Goal: Communication & Community: Participate in discussion

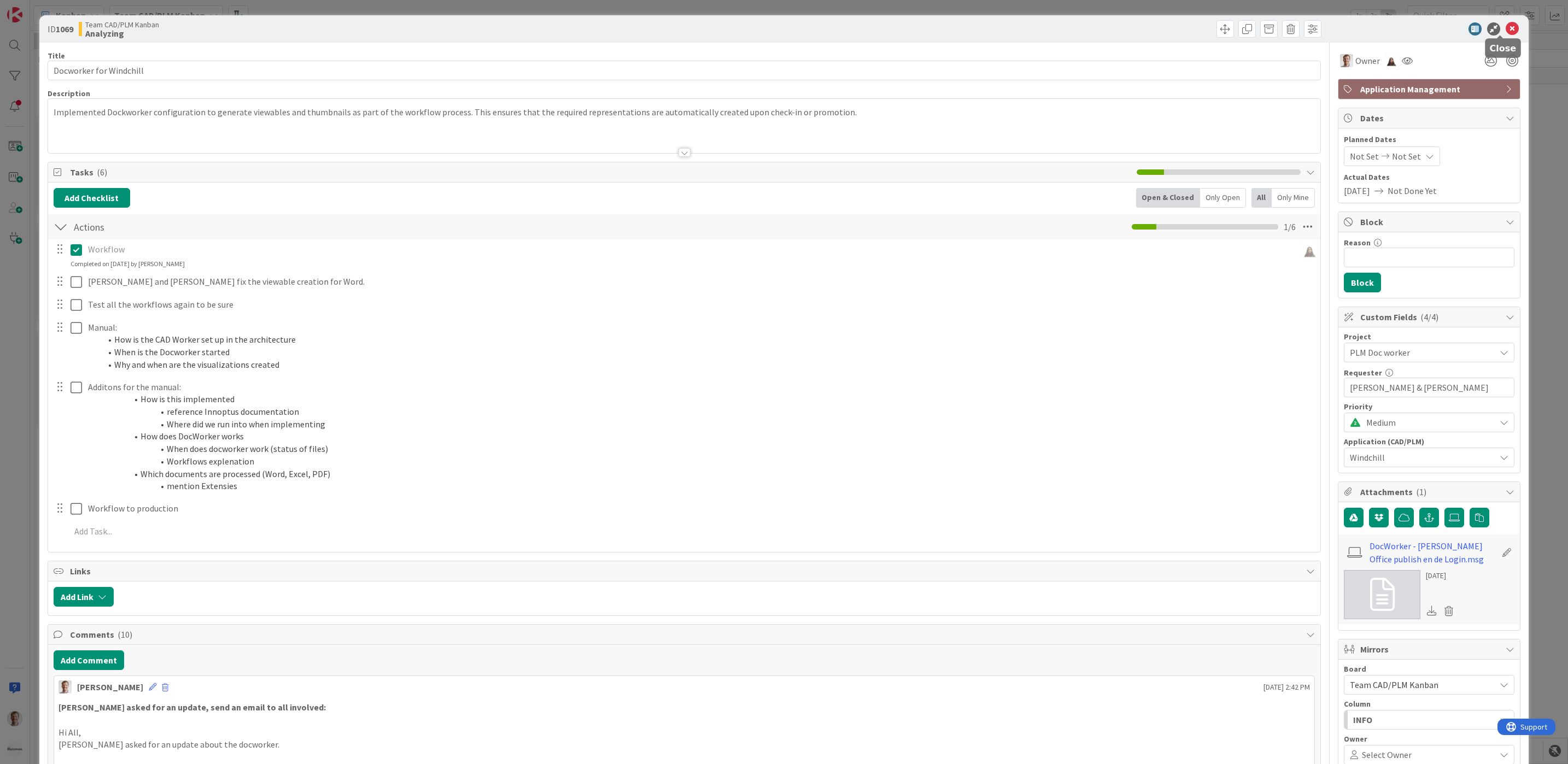
click at [1253, 28] on icon at bounding box center [1512, 28] width 13 height 13
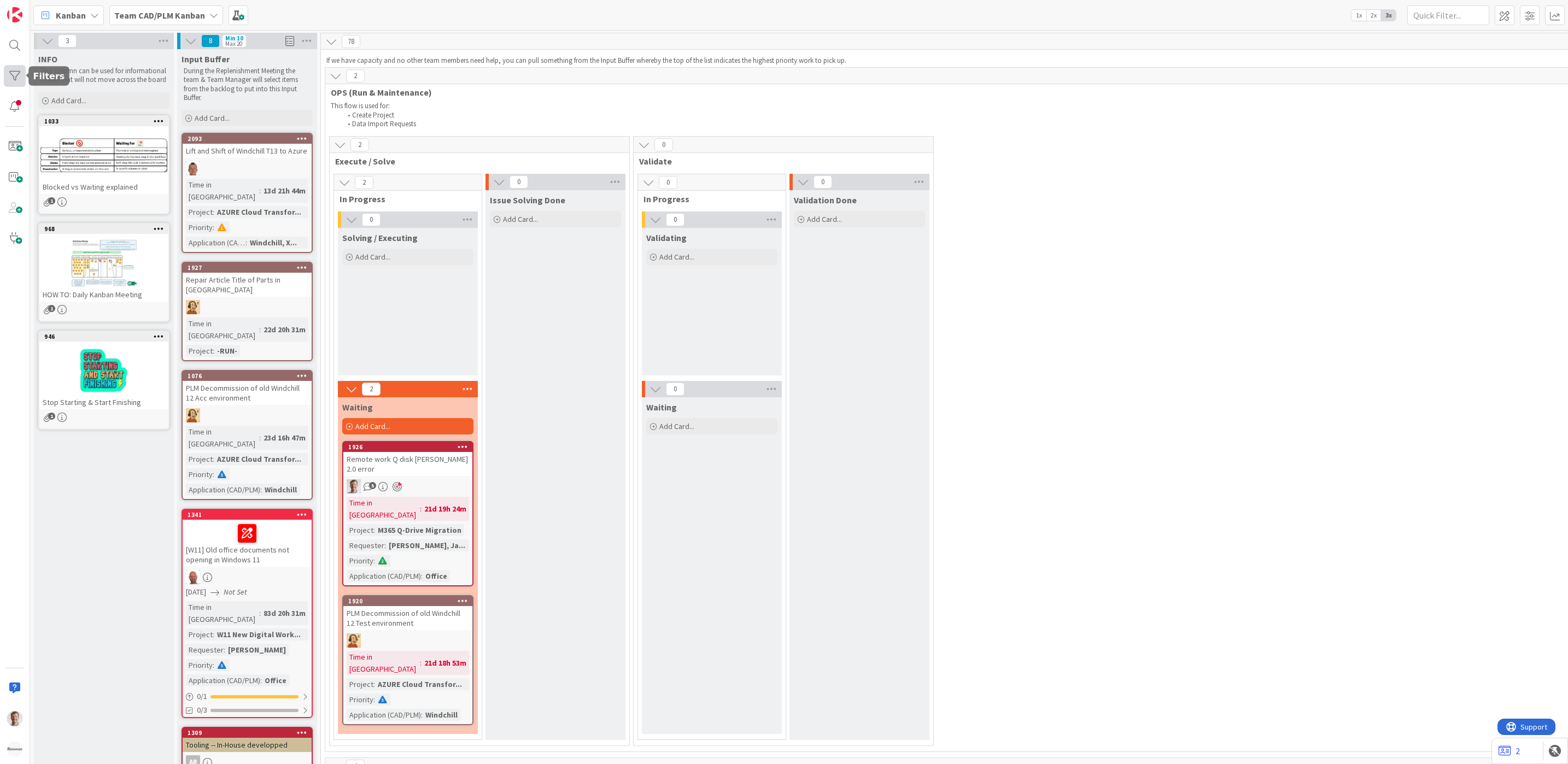
click at [15, 70] on div at bounding box center [14, 75] width 22 height 22
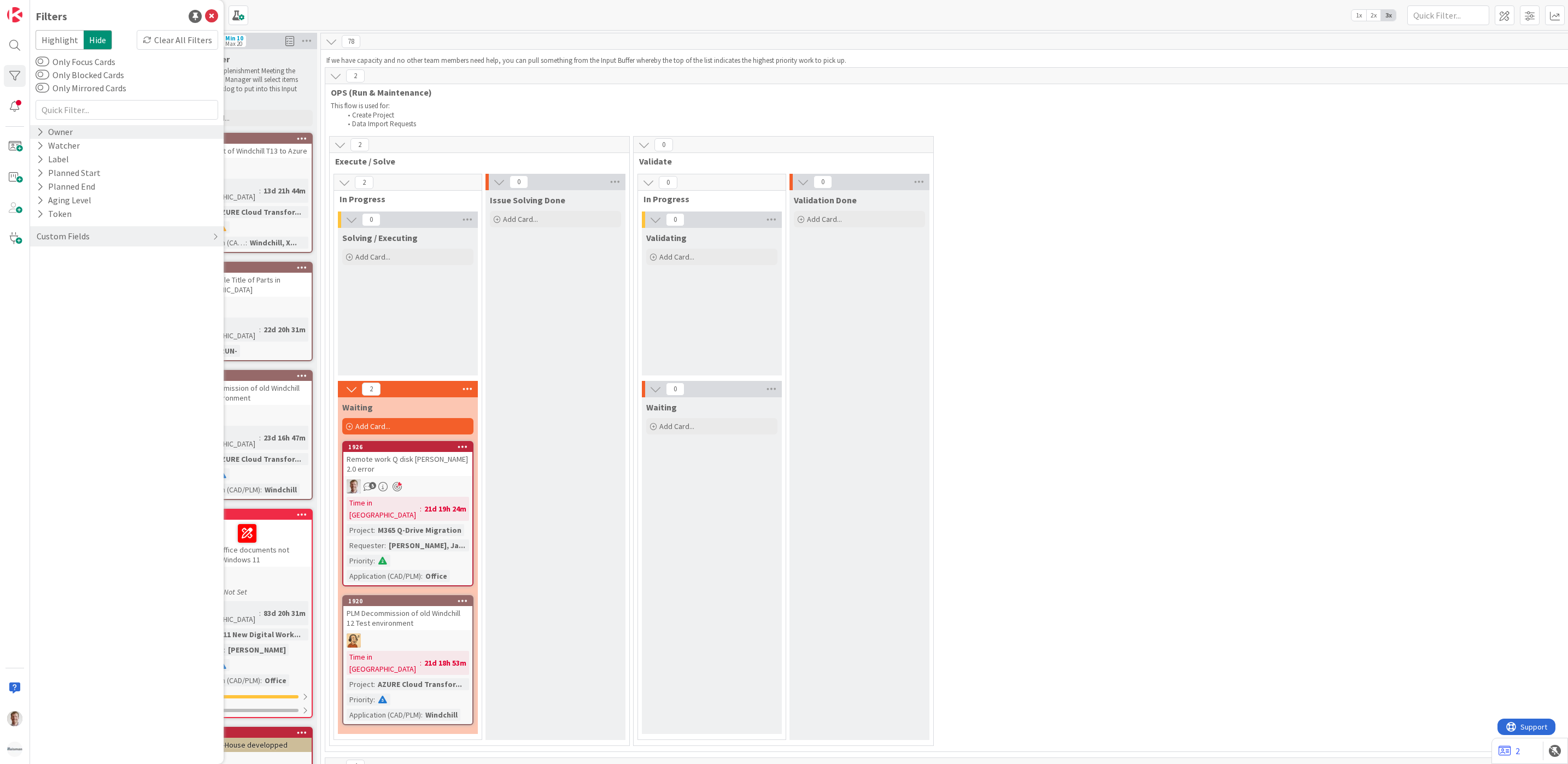
click at [53, 129] on div "Owner" at bounding box center [55, 132] width 38 height 14
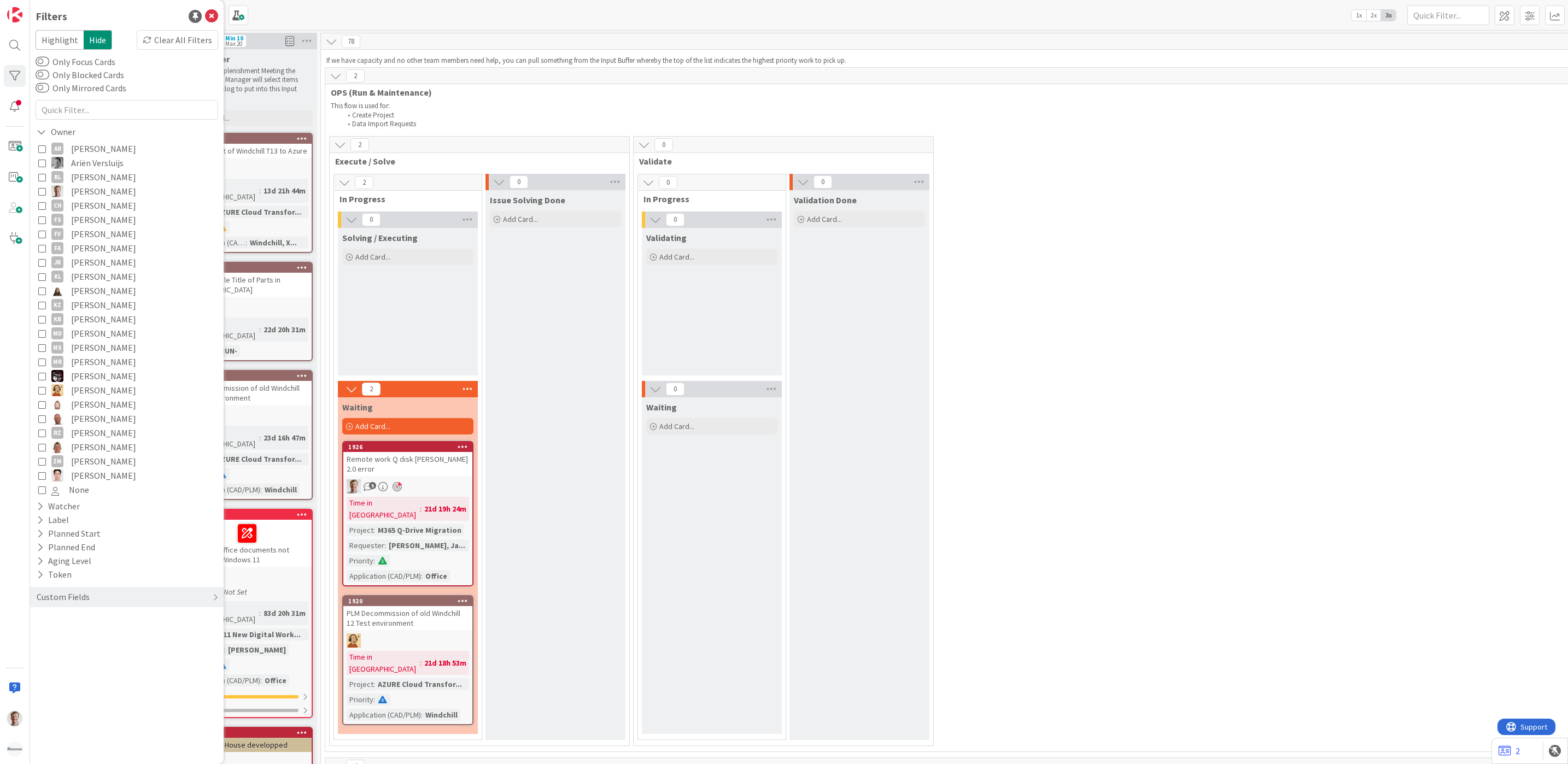
click at [98, 186] on span "[PERSON_NAME]" at bounding box center [103, 191] width 65 height 14
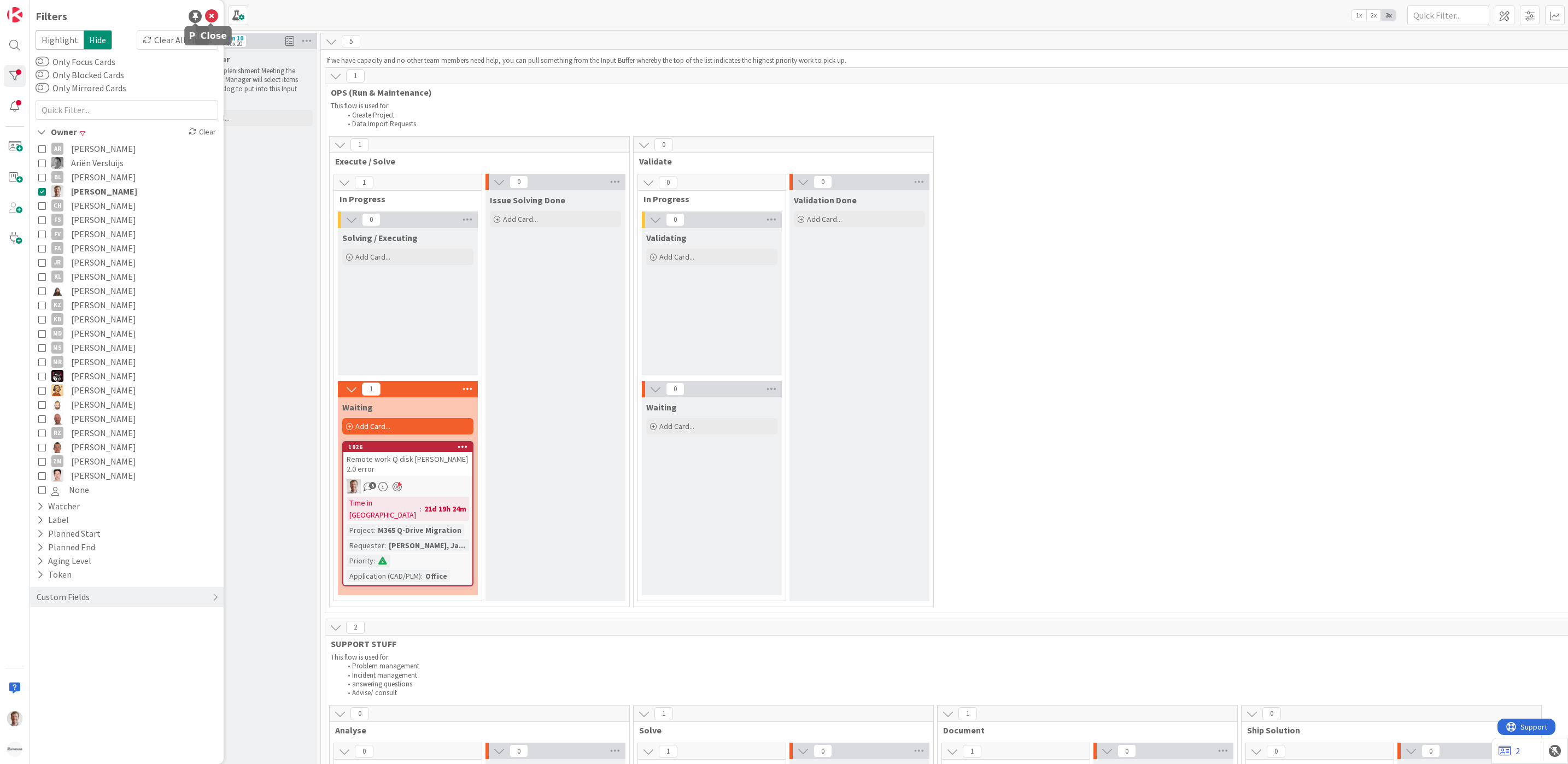
click at [215, 11] on icon at bounding box center [211, 16] width 13 height 13
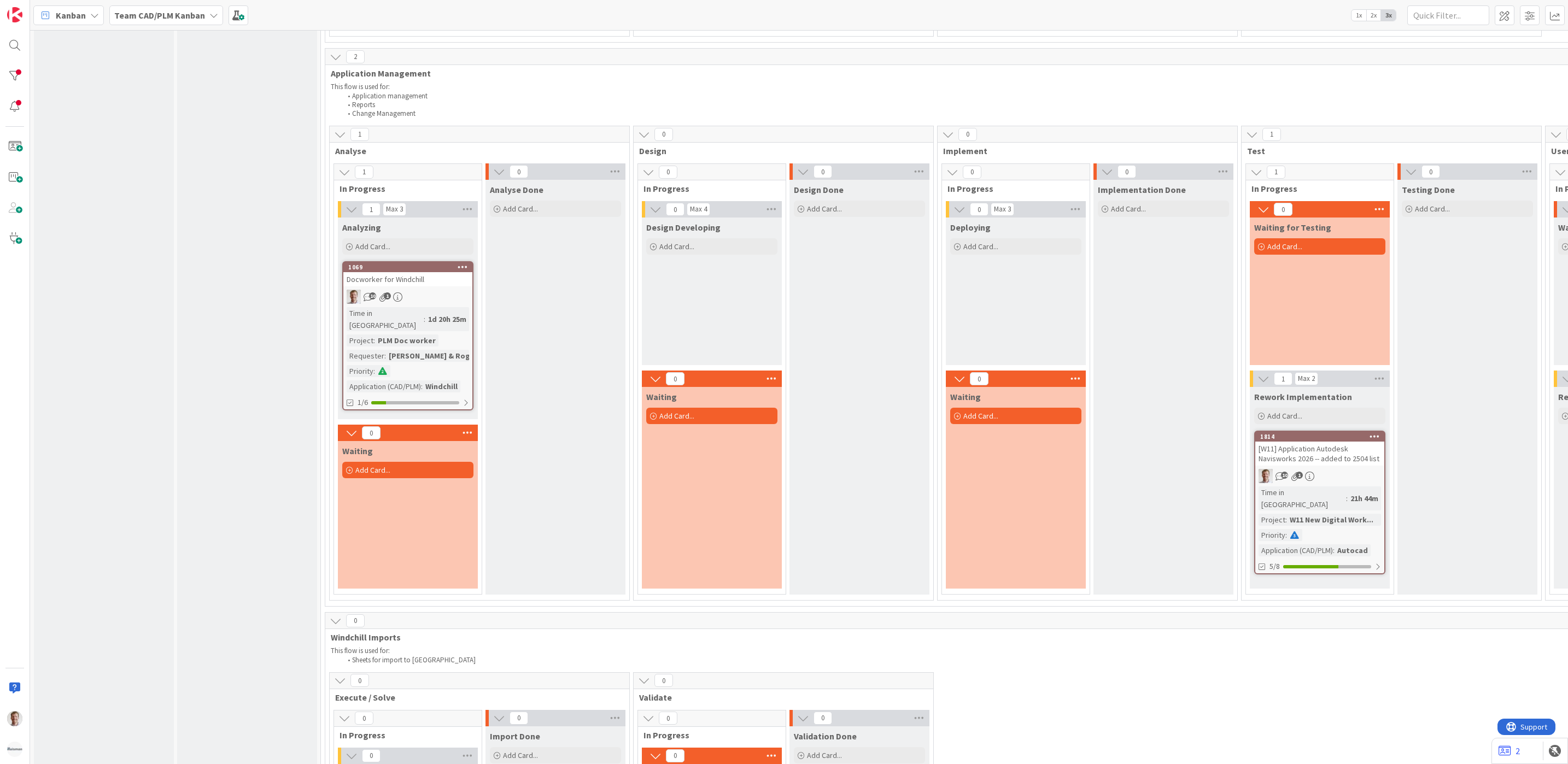
scroll to position [1147, 0]
click at [1253, 440] on div "[W11] Application Autodesk Navisworks 2026 -- added to 2504 list" at bounding box center [1320, 452] width 129 height 24
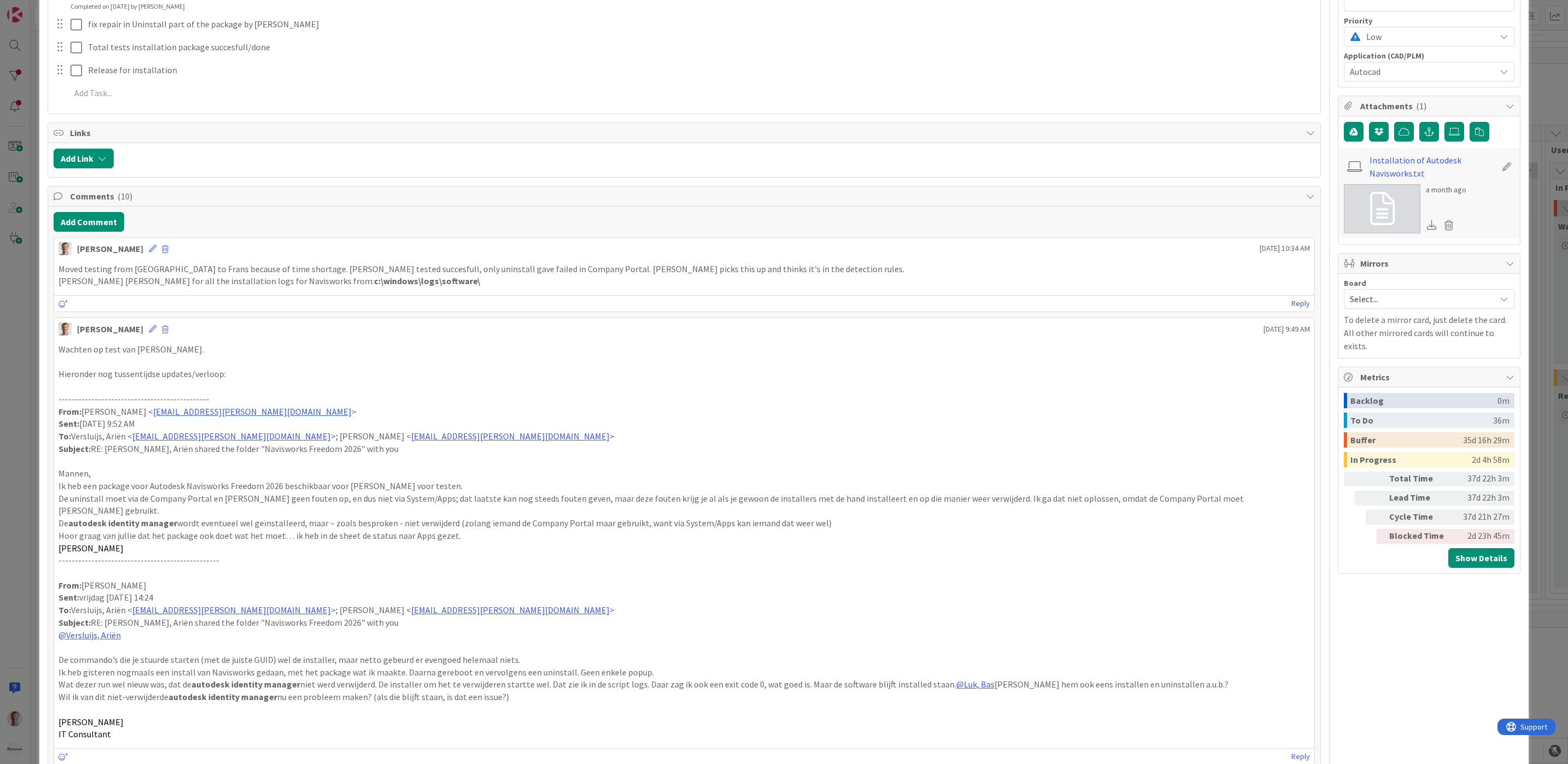
scroll to position [410, 0]
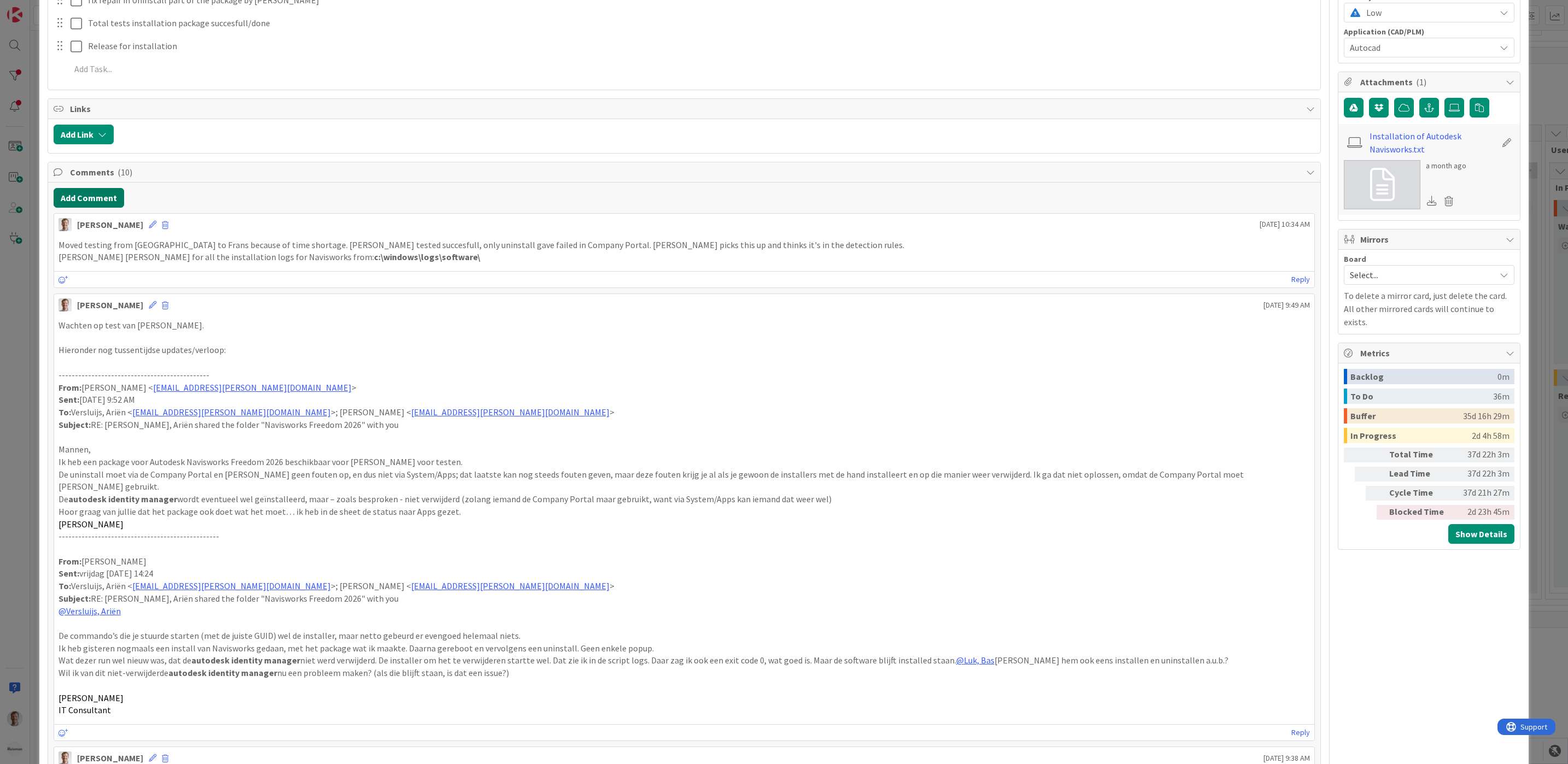
click at [85, 197] on button "Add Comment" at bounding box center [88, 198] width 70 height 20
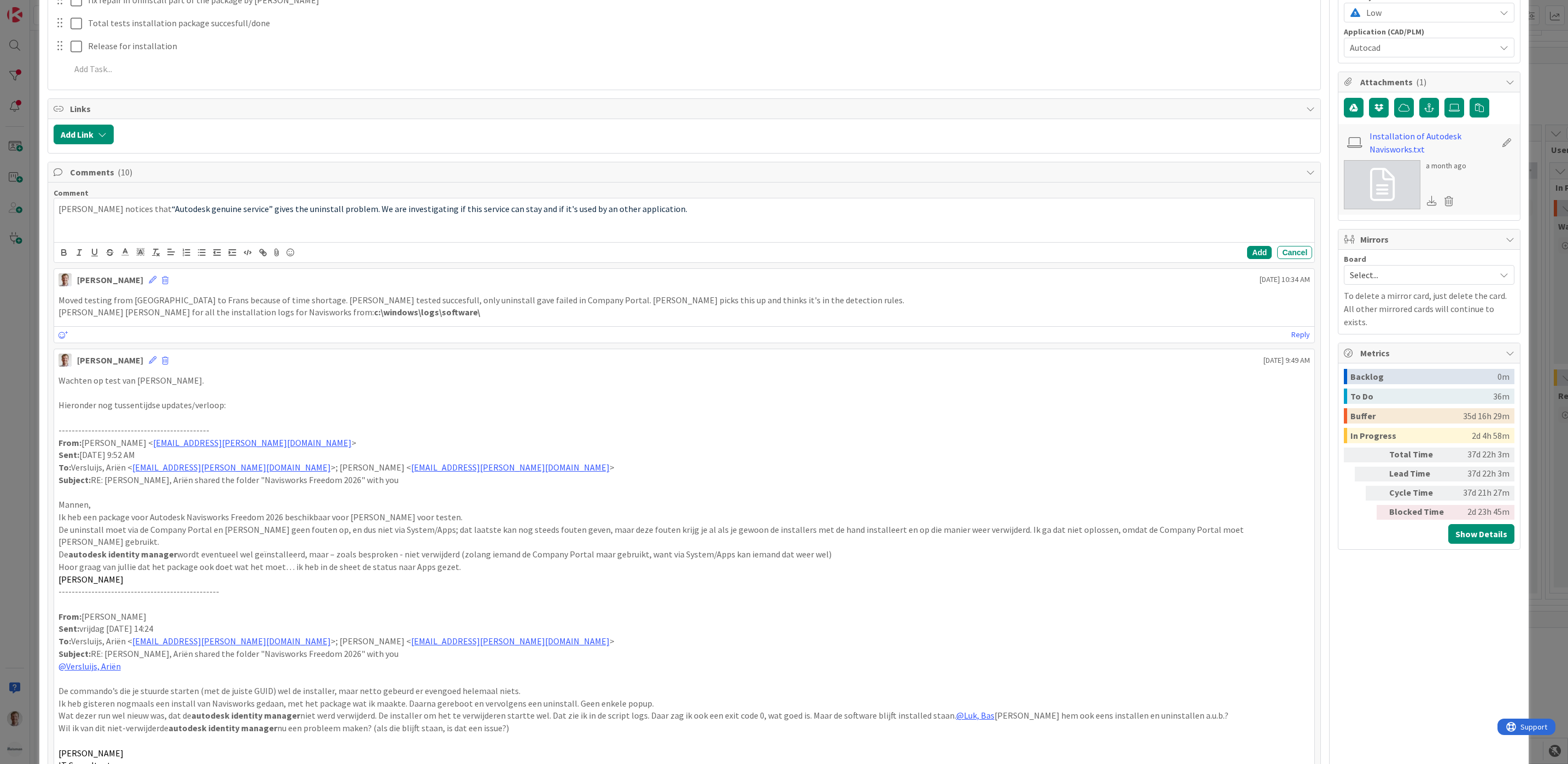
click at [576, 214] on span "“Autodesk genuine service” gives the uninstall problem. We are investigating if…" at bounding box center [429, 208] width 515 height 11
drag, startPoint x: 1240, startPoint y: 256, endPoint x: 1228, endPoint y: 258, distance: 12.2
click at [1247, 256] on button "Add" at bounding box center [1259, 253] width 25 height 13
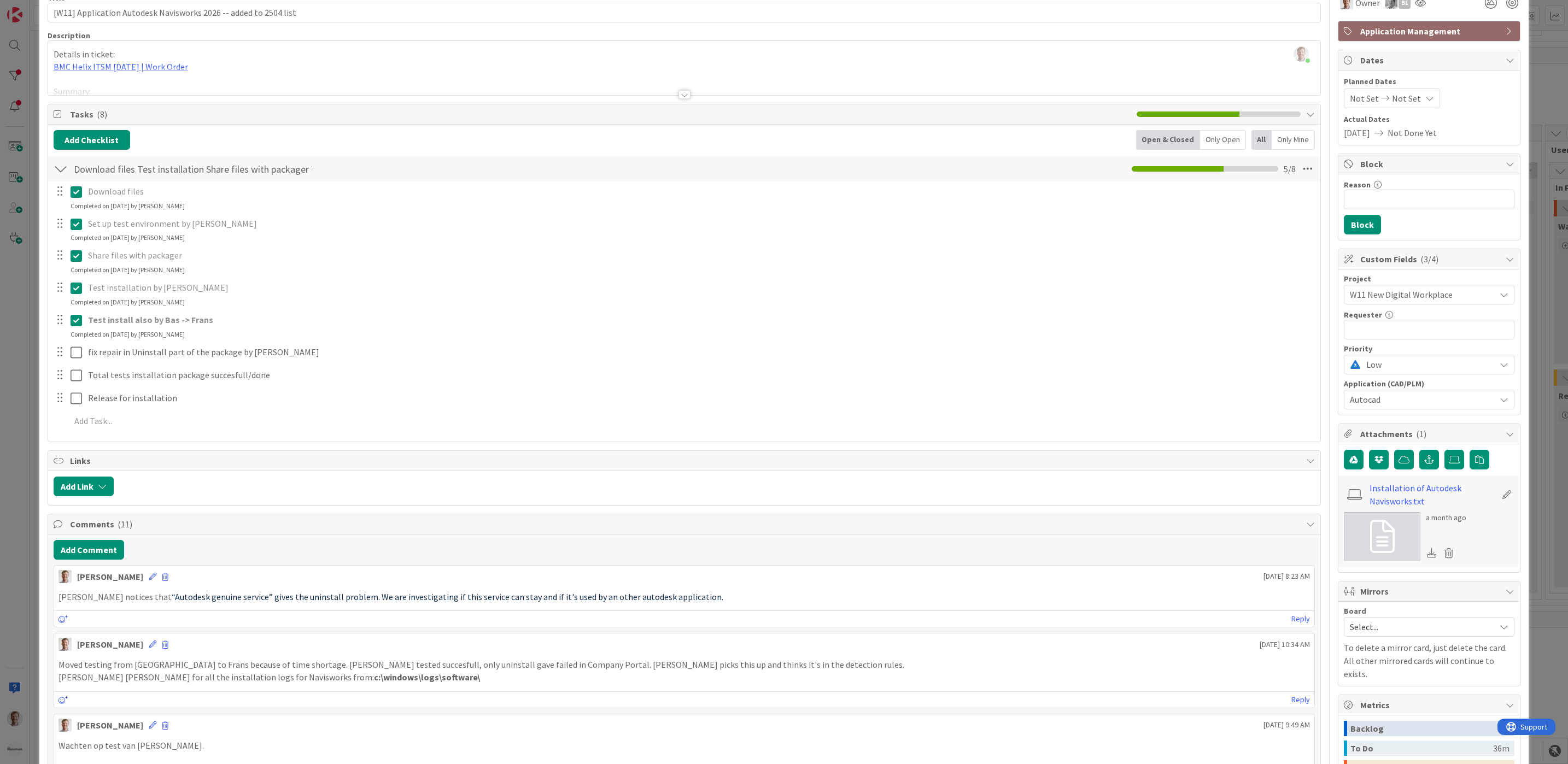
scroll to position [0, 0]
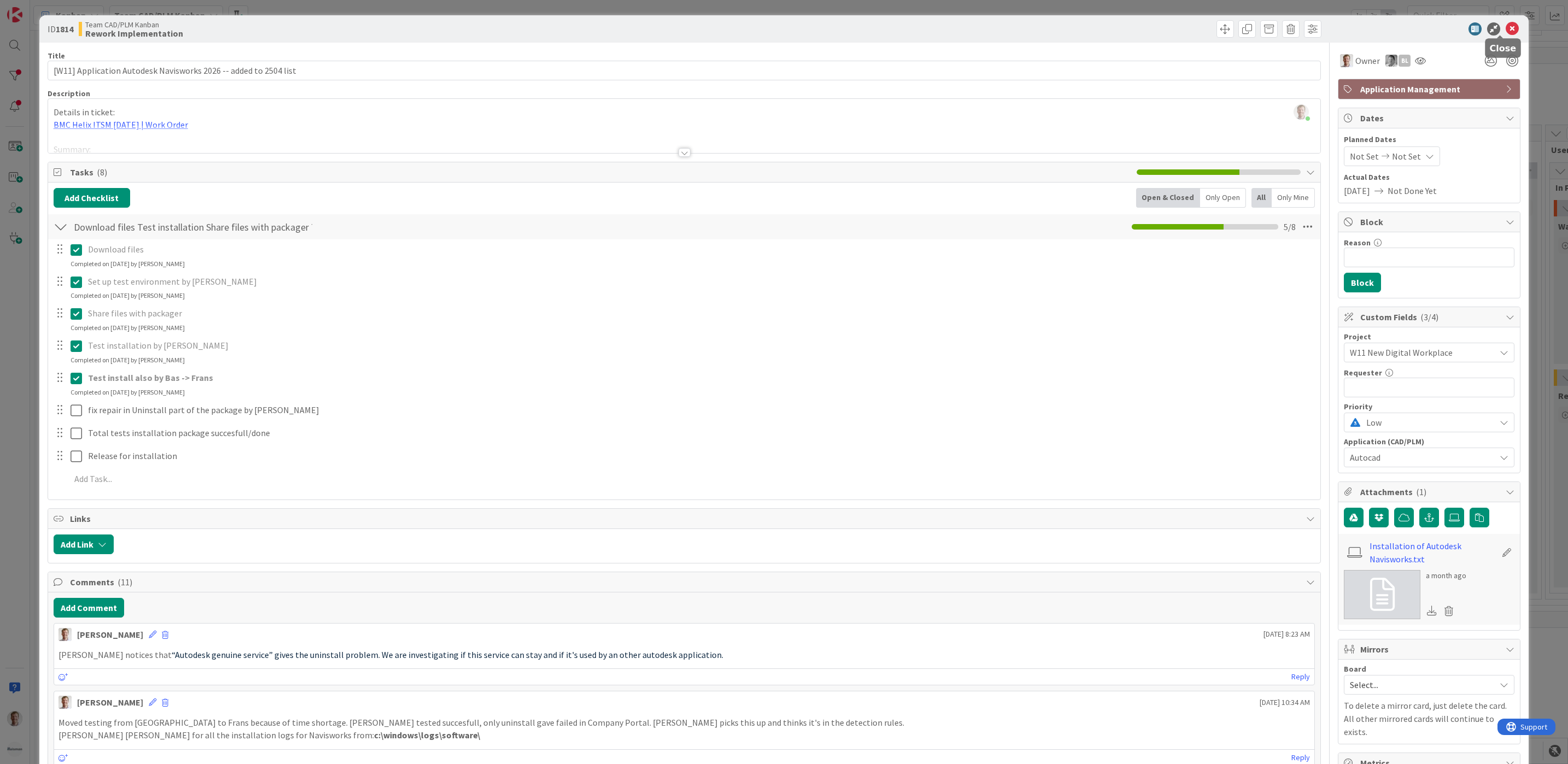
click at [1253, 26] on icon at bounding box center [1512, 28] width 13 height 13
